Goal: Task Accomplishment & Management: Manage account settings

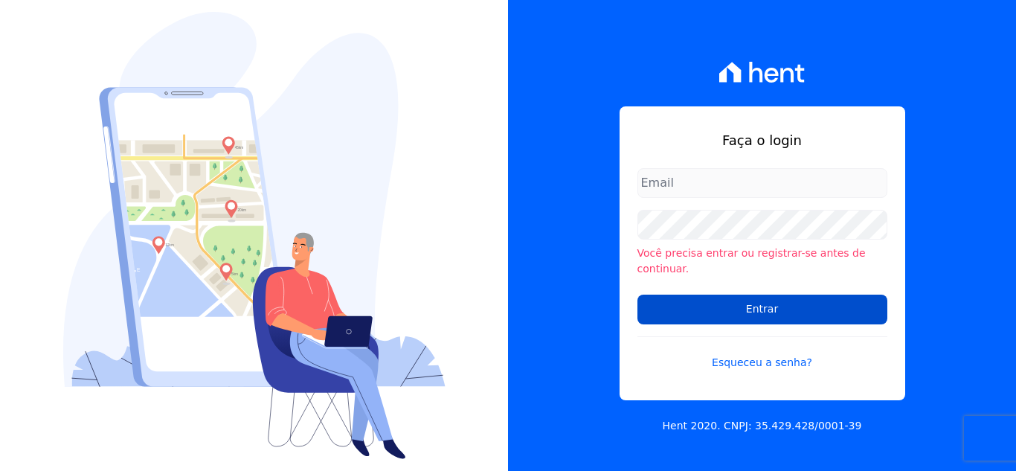
type input "[PERSON_NAME][EMAIL_ADDRESS][DOMAIN_NAME]"
click at [734, 306] on input "Entrar" at bounding box center [763, 310] width 250 height 30
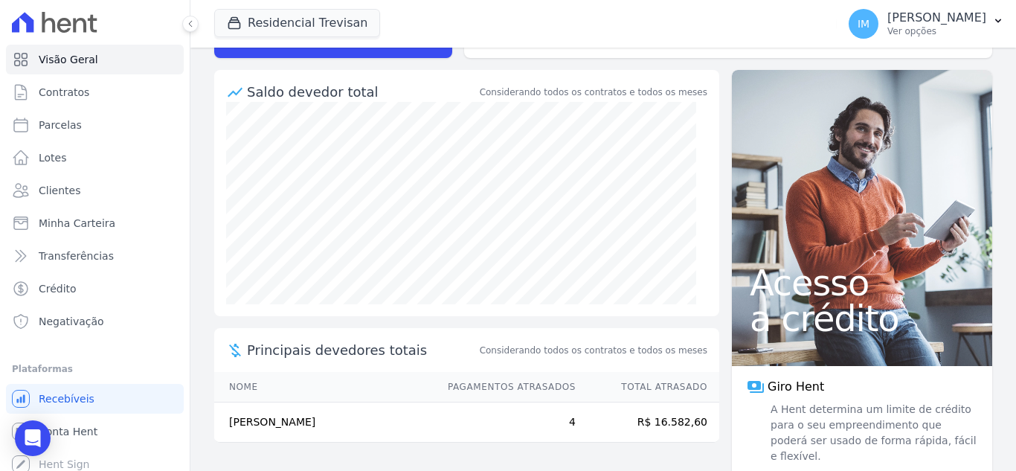
scroll to position [147, 0]
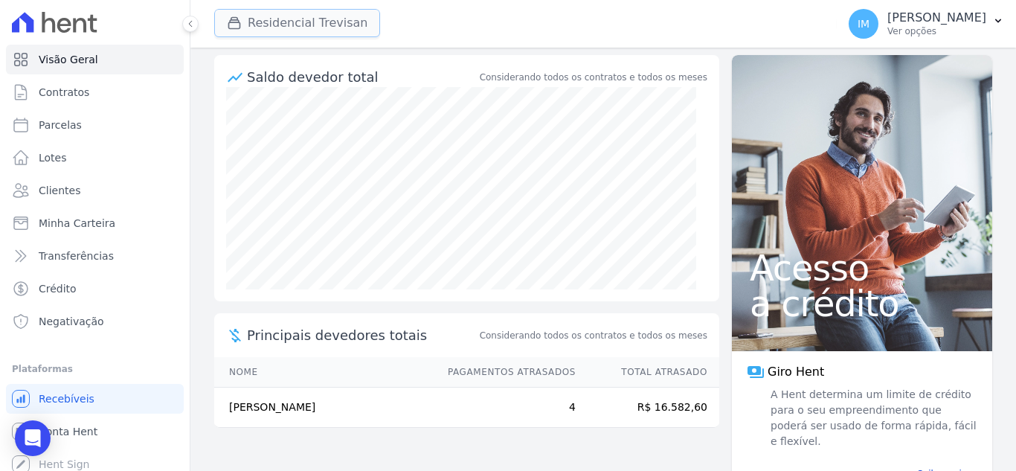
click at [312, 33] on button "Residencial Trevisan" at bounding box center [297, 23] width 166 height 28
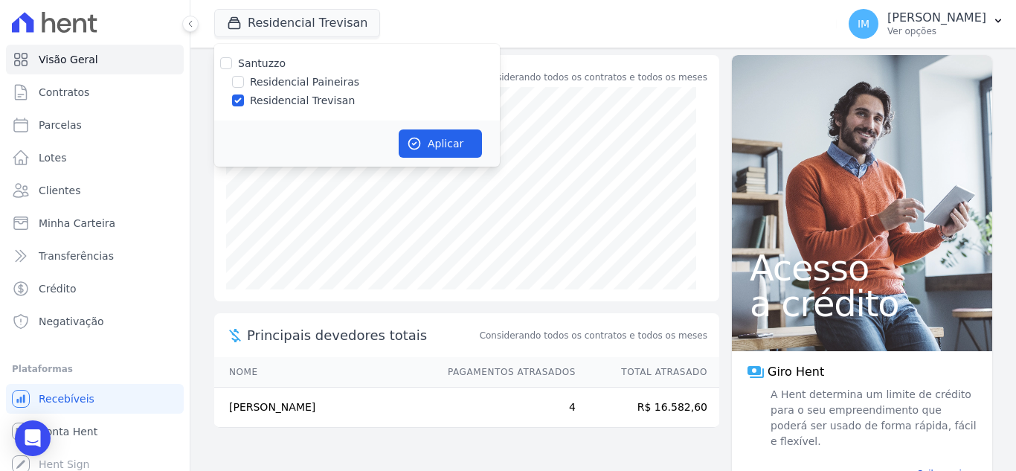
click at [295, 80] on label "Residencial Paineiras" at bounding box center [304, 82] width 109 height 16
click at [244, 80] on input "Residencial Paineiras" at bounding box center [238, 82] width 12 height 12
checkbox input "true"
click at [291, 96] on label "Residencial Trevisan" at bounding box center [302, 101] width 105 height 16
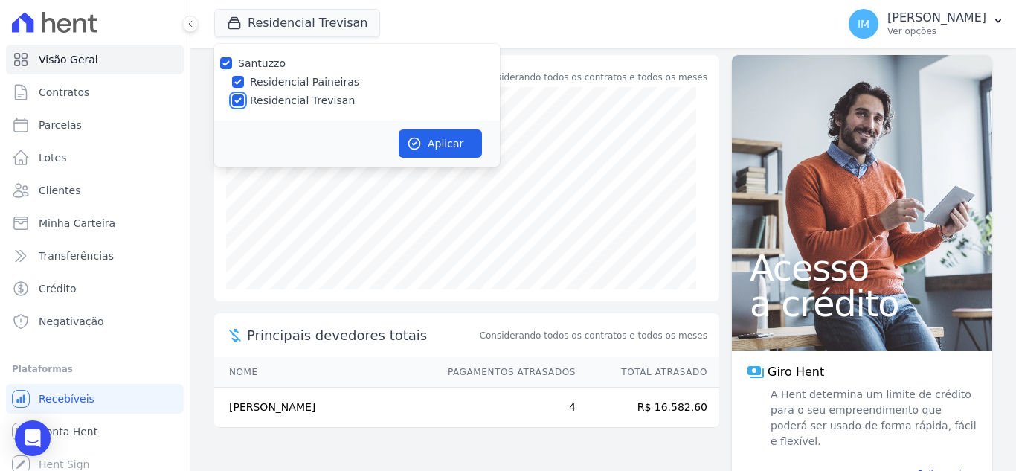
click at [244, 96] on input "Residencial Trevisan" at bounding box center [238, 100] width 12 height 12
checkbox input "false"
click at [449, 146] on button "Aplicar" at bounding box center [440, 143] width 83 height 28
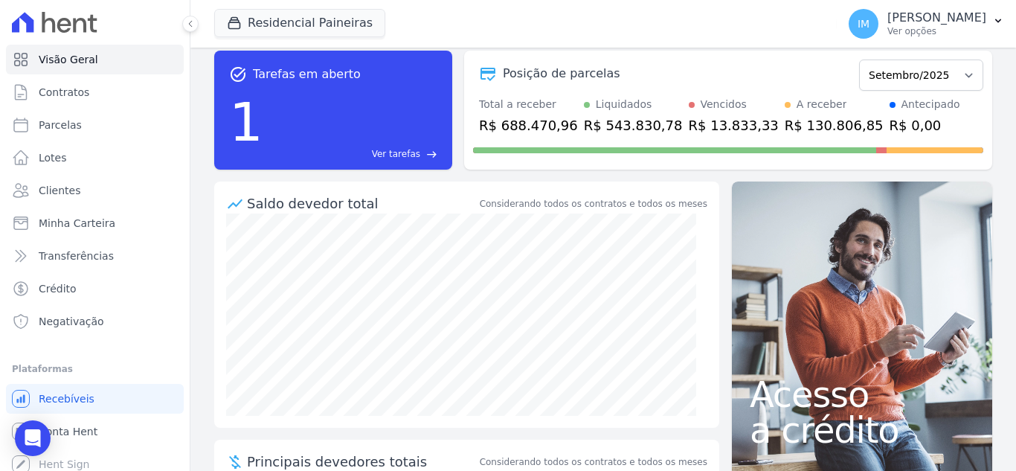
scroll to position [0, 0]
